Goal: Task Accomplishment & Management: Complete application form

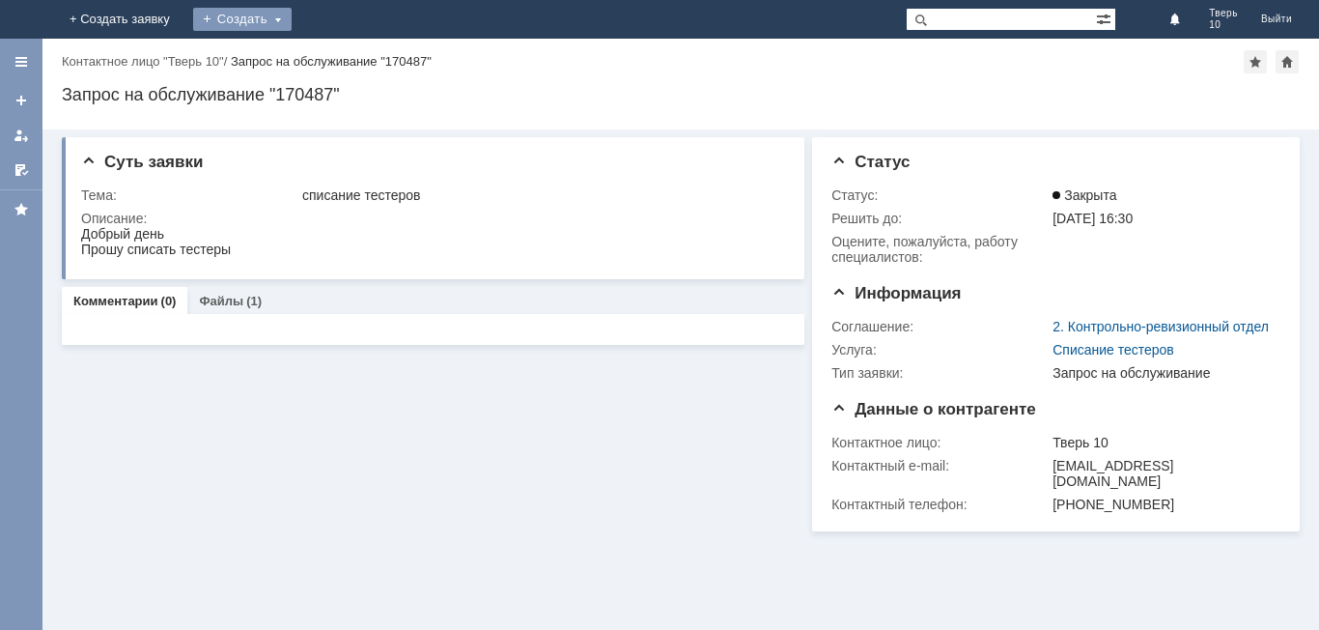
click at [292, 21] on div "Создать" at bounding box center [242, 19] width 98 height 23
click at [344, 65] on link "Заявка" at bounding box center [270, 57] width 147 height 23
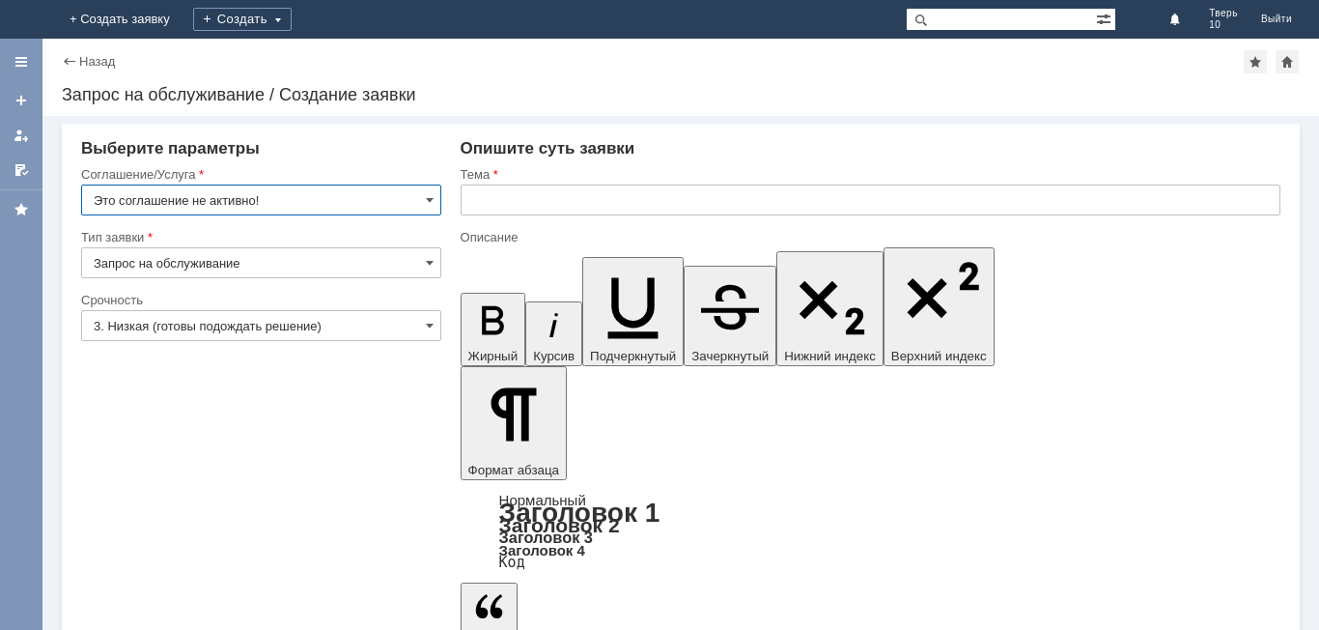
click at [282, 199] on input "Это соглашение не активно!" at bounding box center [261, 199] width 360 height 31
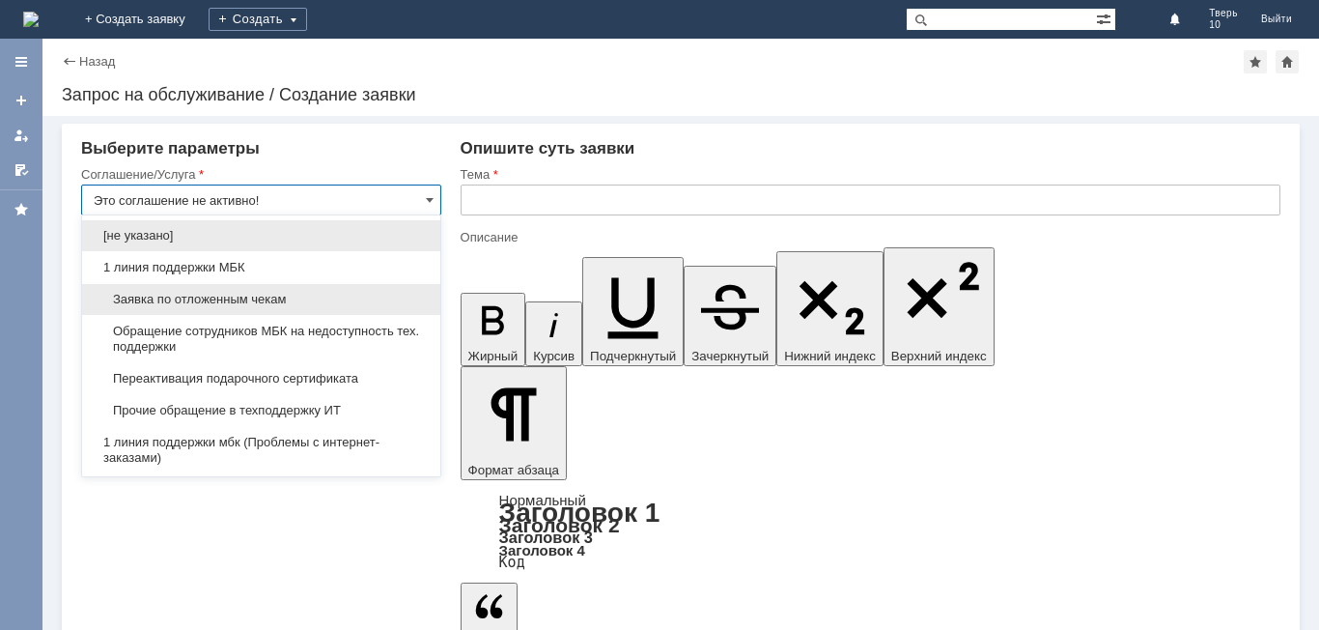
click at [336, 291] on div "Заявка по отложенным чекам" at bounding box center [261, 299] width 358 height 31
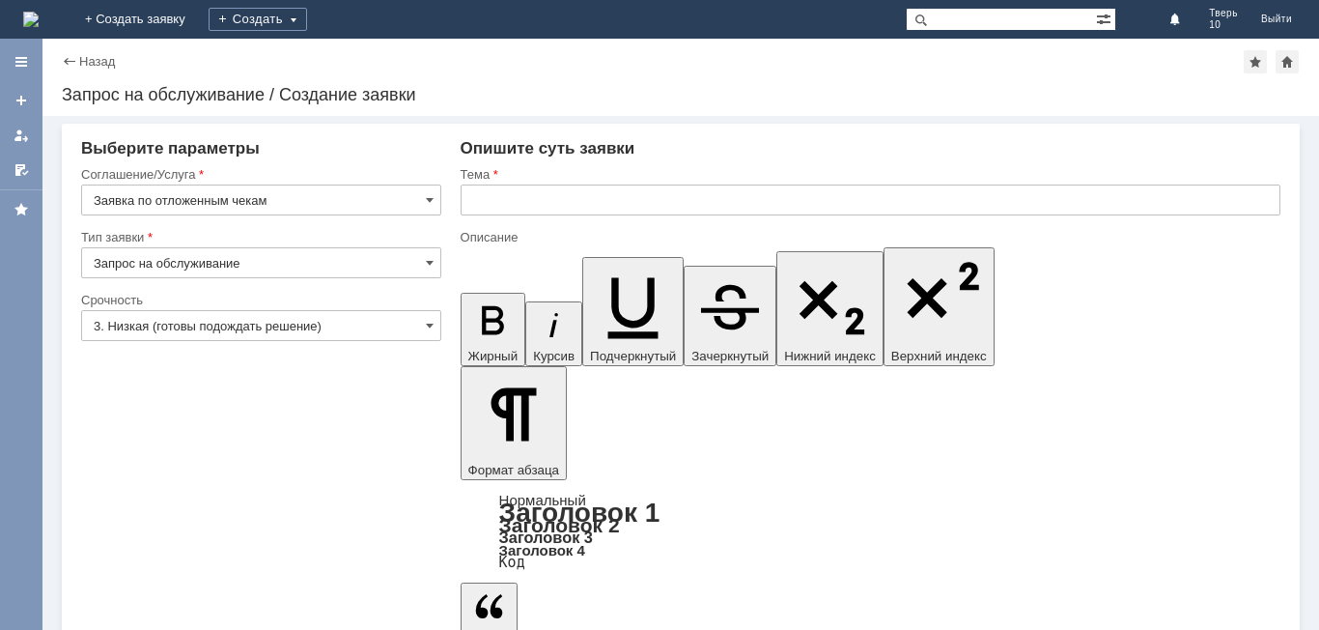
type input "Заявка по отложенным чекам"
click at [589, 208] on input "text" at bounding box center [871, 199] width 820 height 31
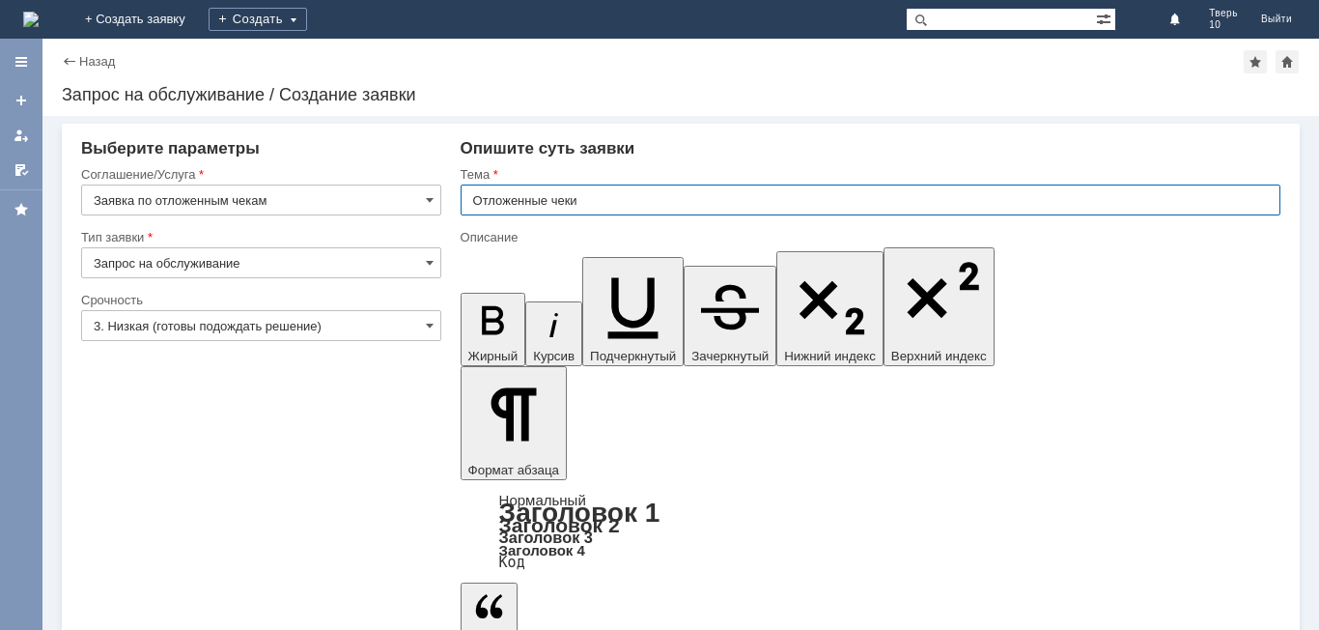
type input "Отложенные чеки"
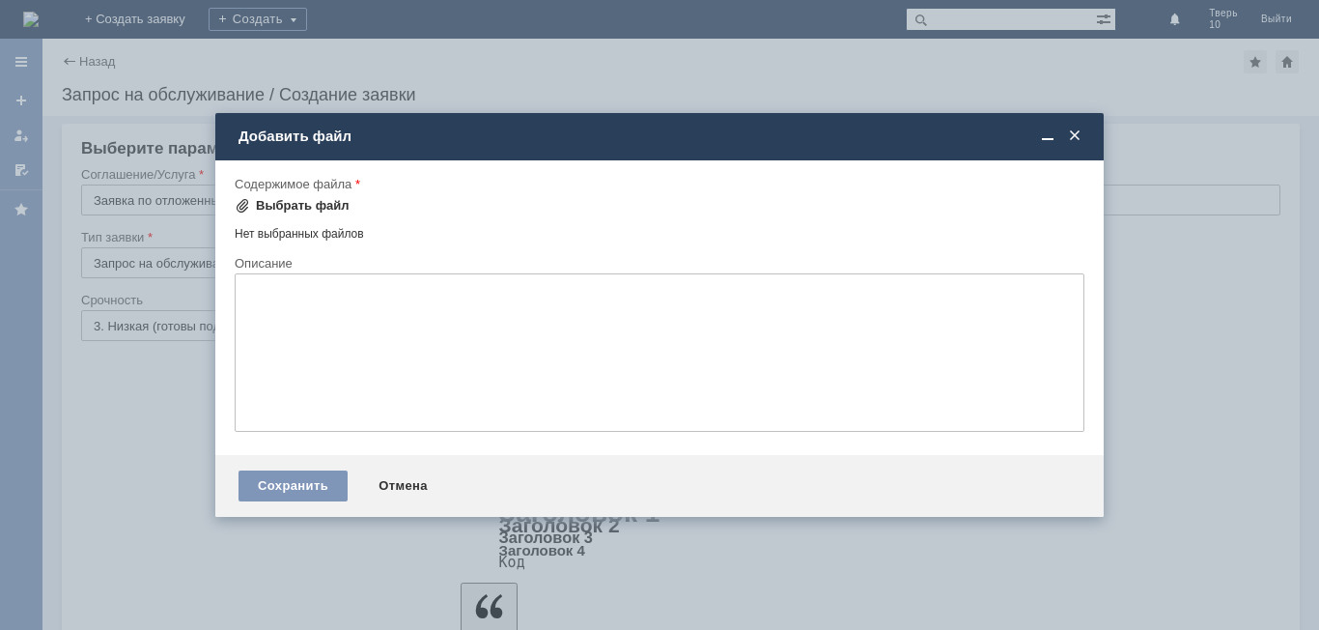
click at [308, 206] on div "Выбрать файл" at bounding box center [303, 205] width 94 height 15
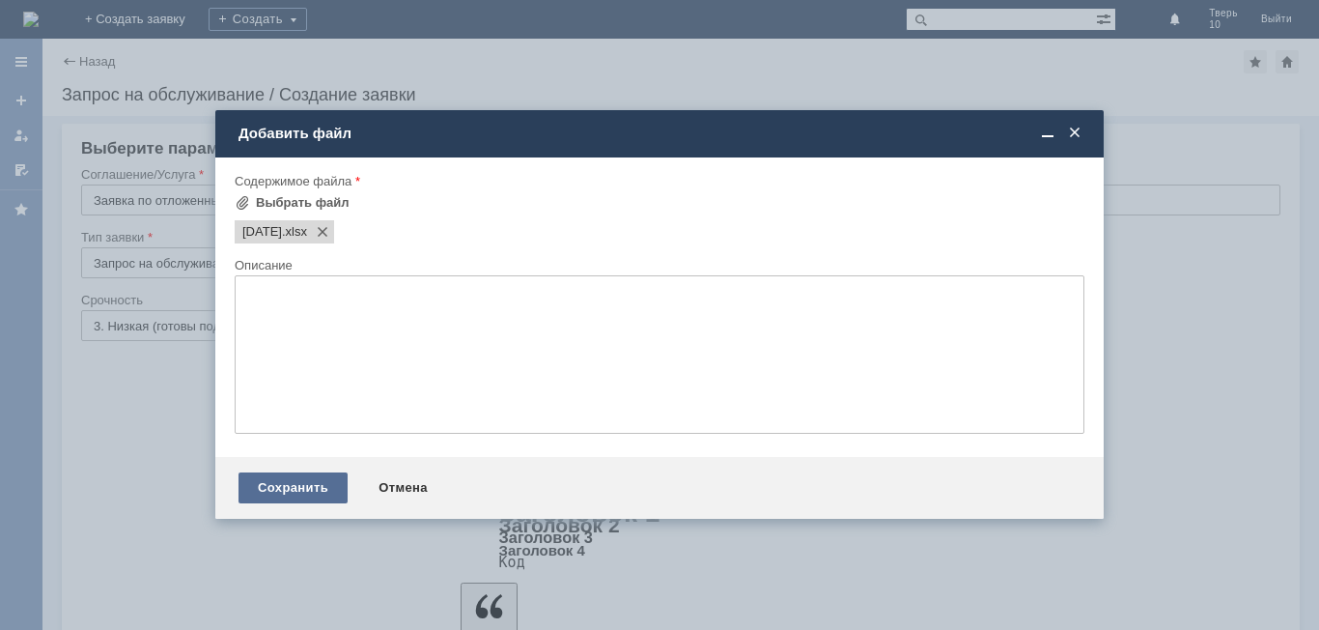
click at [258, 492] on div "Сохранить" at bounding box center [292, 487] width 109 height 31
